Goal: Transaction & Acquisition: Purchase product/service

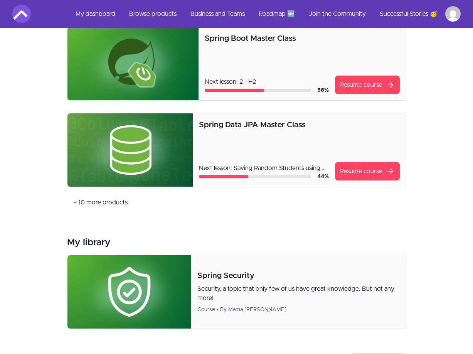
scroll to position [236, 0]
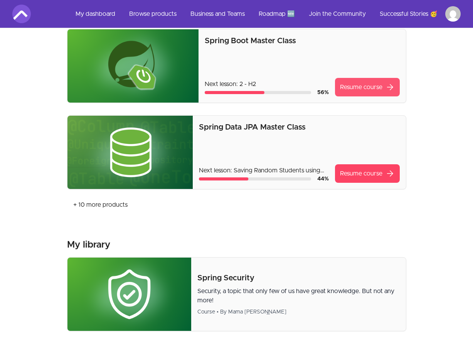
click at [361, 95] on link "Resume course arrow_forward" at bounding box center [367, 87] width 65 height 19
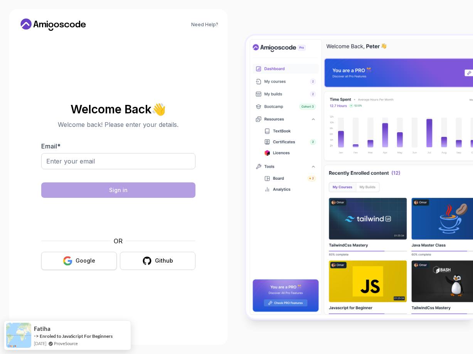
click at [80, 260] on div "Google" at bounding box center [86, 261] width 20 height 8
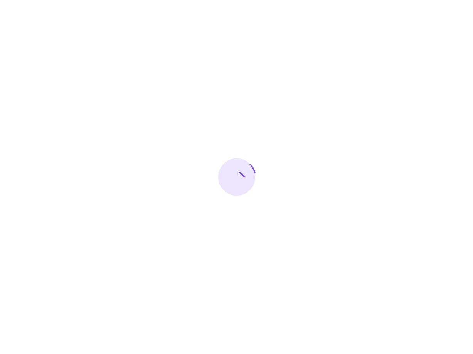
click at [71, 332] on div at bounding box center [236, 177] width 473 height 354
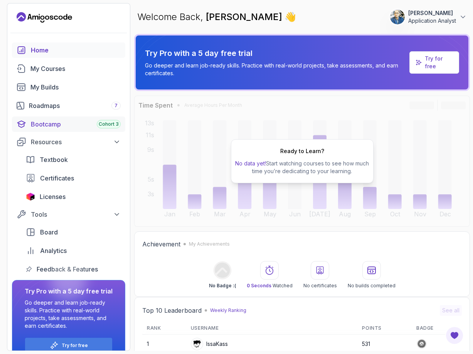
click at [67, 123] on div "Bootcamp Cohort 3" at bounding box center [76, 124] width 90 height 9
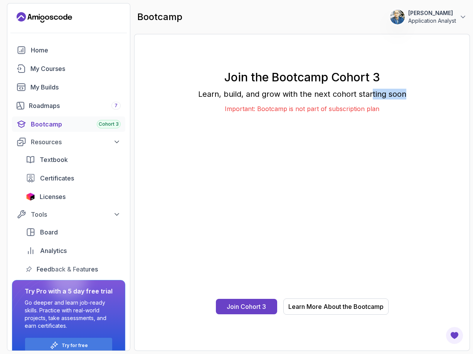
drag, startPoint x: 374, startPoint y: 95, endPoint x: 413, endPoint y: 93, distance: 39.0
click at [413, 93] on p "Learn, build, and grow with the next cohort starting soon" at bounding box center [302, 94] width 296 height 11
drag, startPoint x: 263, startPoint y: 99, endPoint x: 399, endPoint y: 97, distance: 136.5
click at [398, 97] on div "Join the Bootcamp Cohort 3 Learn, build, and grow with the next cohort starting…" at bounding box center [302, 91] width 296 height 43
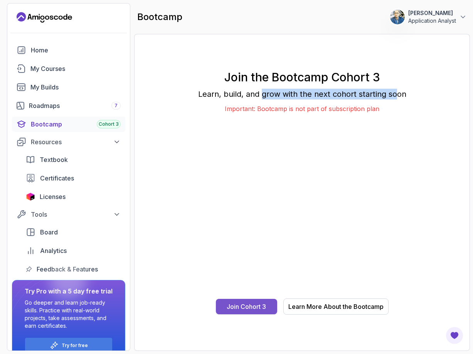
click at [261, 305] on div "Join Cohort 3" at bounding box center [246, 306] width 39 height 9
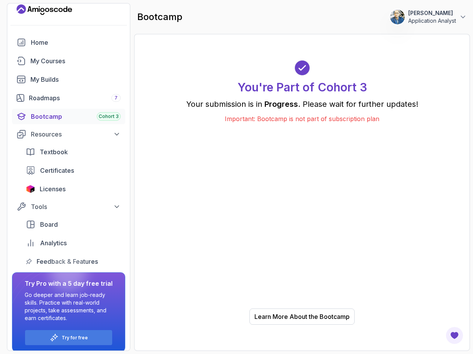
scroll to position [14, 0]
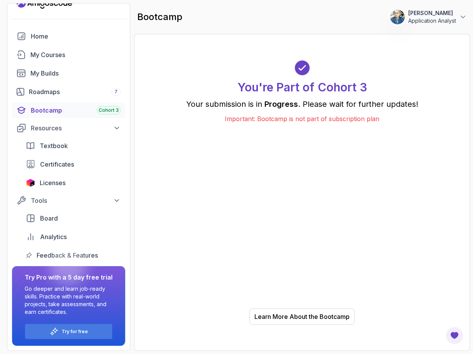
click at [83, 339] on div "Try Pro with a 5 day free trial Go deeper and learn job-ready skills. Practice …" at bounding box center [68, 306] width 113 height 80
click at [85, 333] on p "Try for free" at bounding box center [75, 332] width 26 height 6
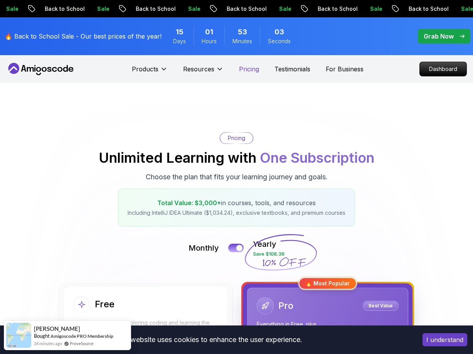
click at [249, 72] on p "Pricing" at bounding box center [249, 68] width 20 height 9
click at [251, 69] on p "Pricing" at bounding box center [249, 68] width 20 height 9
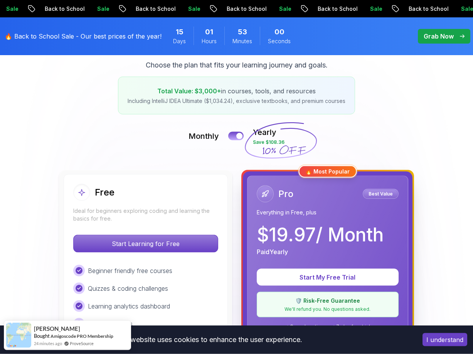
scroll to position [118, 0]
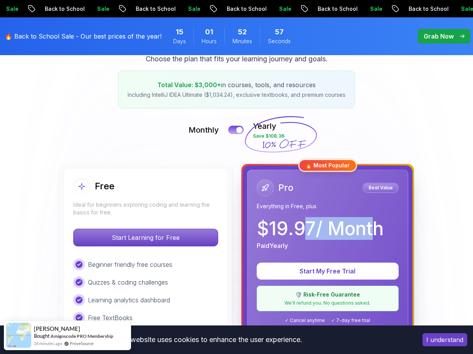
drag, startPoint x: 304, startPoint y: 222, endPoint x: 370, endPoint y: 227, distance: 66.5
click at [370, 227] on p "$ 19.97 / Month" at bounding box center [320, 228] width 127 height 19
click at [349, 233] on p "$ 19.97 / Month" at bounding box center [320, 228] width 127 height 19
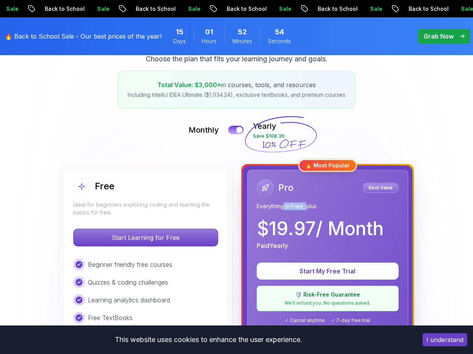
drag, startPoint x: 283, startPoint y: 210, endPoint x: 307, endPoint y: 208, distance: 24.3
click at [307, 207] on p "Everything in Free, plus" at bounding box center [328, 206] width 142 height 8
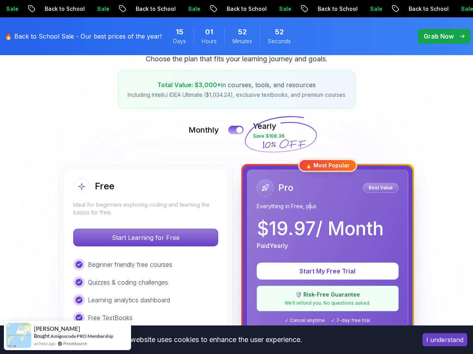
click at [311, 207] on p "Everything in Free, plus" at bounding box center [328, 206] width 142 height 8
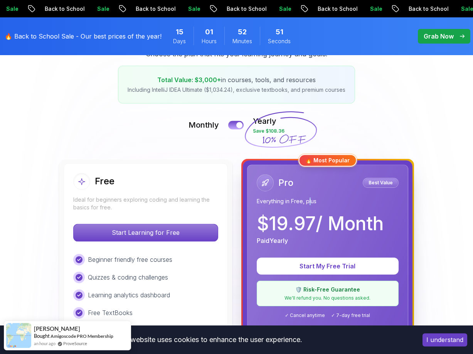
scroll to position [157, 0]
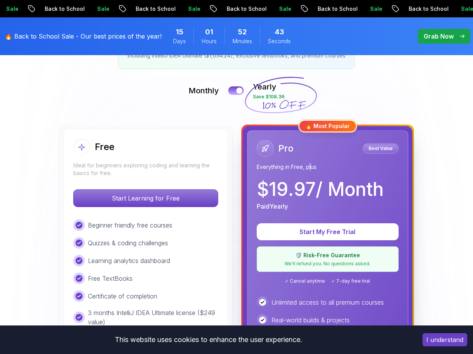
drag, startPoint x: 345, startPoint y: 129, endPoint x: 348, endPoint y: 164, distance: 35.6
click at [345, 129] on div "🔥 Most Popular" at bounding box center [327, 126] width 58 height 12
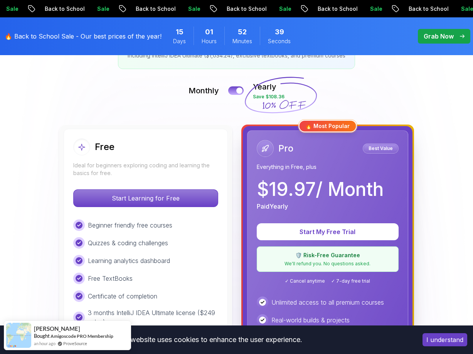
click at [293, 89] on icon at bounding box center [281, 95] width 74 height 68
click at [281, 101] on icon at bounding box center [281, 95] width 74 height 68
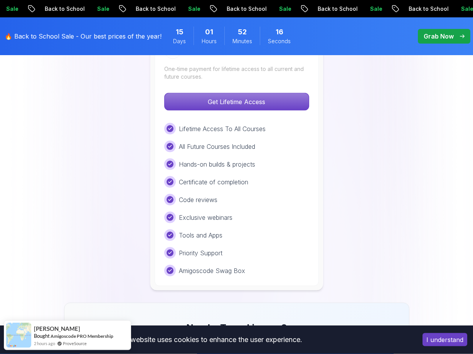
scroll to position [629, 0]
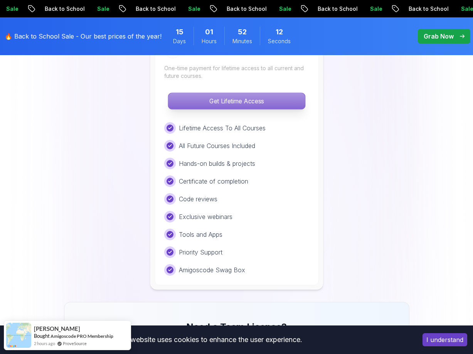
click at [231, 103] on p "Get Lifetime Access" at bounding box center [236, 101] width 137 height 16
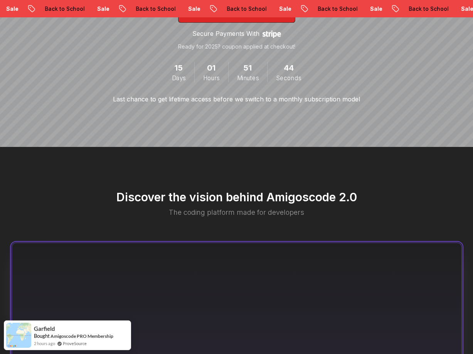
scroll to position [275, 0]
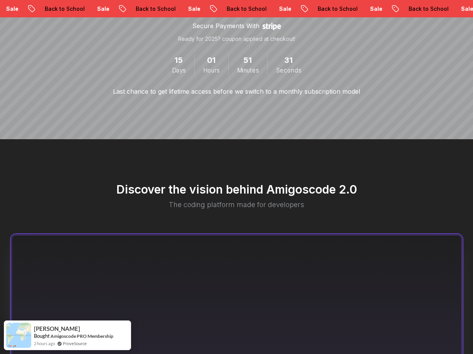
drag, startPoint x: 226, startPoint y: 143, endPoint x: 228, endPoint y: 140, distance: 4.2
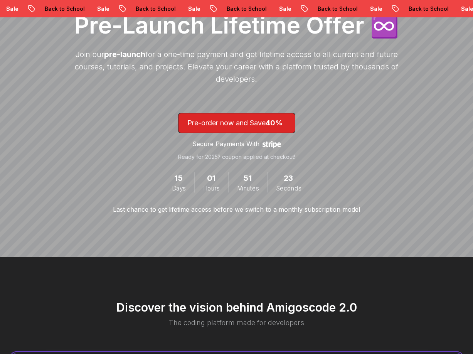
scroll to position [118, 0]
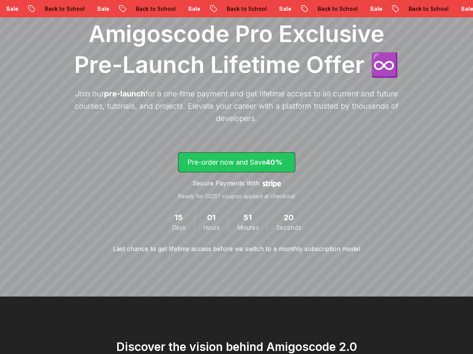
click at [241, 163] on p "Pre-order now and Save 40%" at bounding box center [236, 162] width 99 height 11
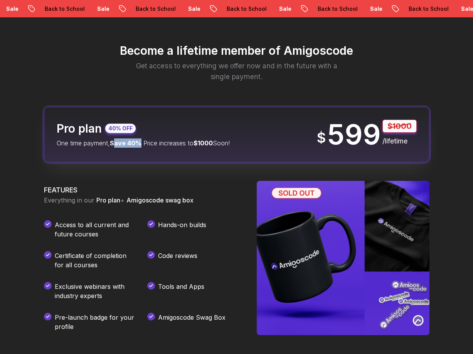
drag, startPoint x: 118, startPoint y: 143, endPoint x: 145, endPoint y: 142, distance: 26.6
click at [142, 142] on span "Save 40%" at bounding box center [126, 143] width 32 height 8
drag, startPoint x: 149, startPoint y: 201, endPoint x: 156, endPoint y: 200, distance: 7.0
click at [153, 200] on span "Amigoscode swag box" at bounding box center [159, 200] width 67 height 8
drag, startPoint x: 83, startPoint y: 229, endPoint x: 106, endPoint y: 237, distance: 24.8
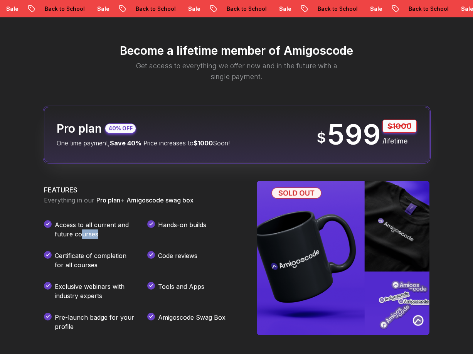
click at [106, 237] on p "Access to all current and future courses" at bounding box center [95, 229] width 80 height 19
drag, startPoint x: 182, startPoint y: 229, endPoint x: 205, endPoint y: 229, distance: 23.5
click at [205, 229] on p "Hands-on builds" at bounding box center [182, 229] width 48 height 19
drag, startPoint x: 175, startPoint y: 319, endPoint x: 243, endPoint y: 322, distance: 67.9
click at [242, 322] on div "FEATURES Everything in our Pro plan + Amigoscode swag box Access to all current…" at bounding box center [237, 258] width 386 height 154
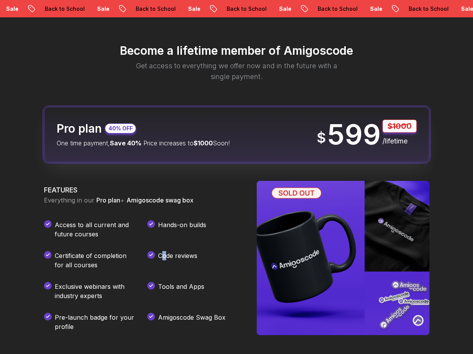
drag, startPoint x: 162, startPoint y: 253, endPoint x: 194, endPoint y: 251, distance: 31.7
click at [184, 253] on p "Code reviews" at bounding box center [177, 260] width 39 height 19
drag, startPoint x: 169, startPoint y: 233, endPoint x: 234, endPoint y: 228, distance: 65.7
click at [228, 228] on div "Hands-on builds" at bounding box center [192, 229] width 91 height 19
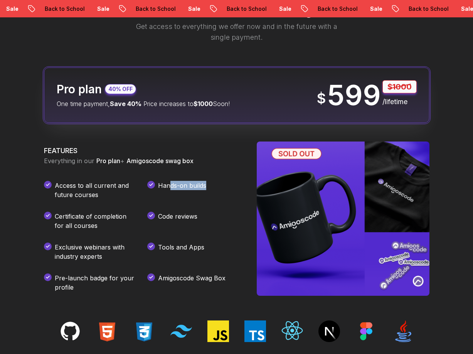
scroll to position [1097, 0]
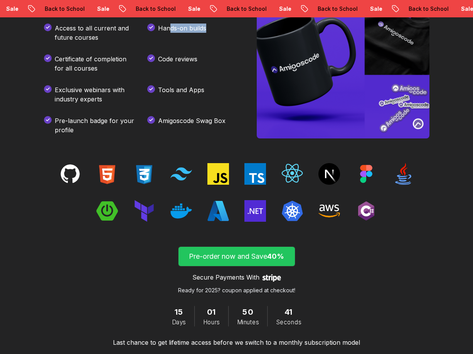
click at [241, 254] on p "Pre-order now and Save 40%" at bounding box center [236, 256] width 99 height 11
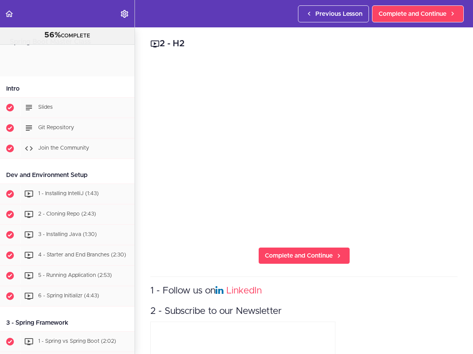
scroll to position [2163, 0]
